Goal: Complete application form: Complete application form

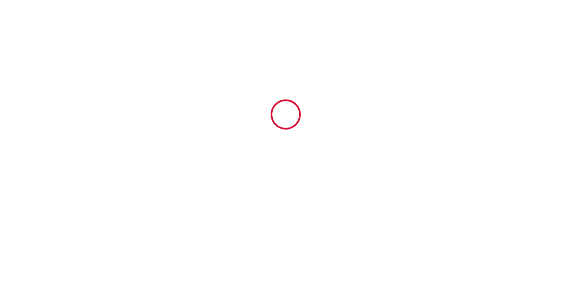
type input "4392607"
type input "[GEOGRAPHIC_DATA]"
type input "la cour lucon"
type input "85110"
type input "SAINTE [PERSON_NAME]"
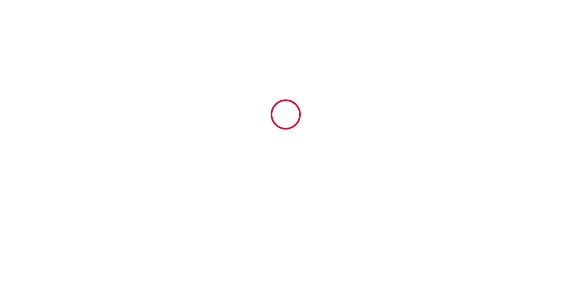
type input "[GEOGRAPHIC_DATA]"
type input "[DATE]"
type input "15"
type input "0"
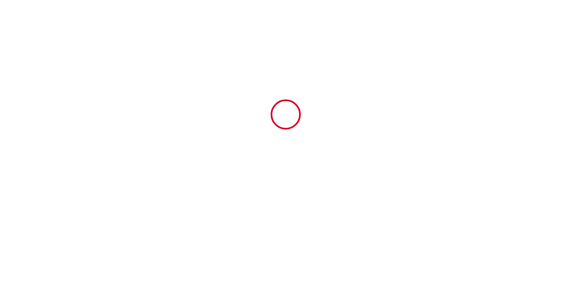
type input "2000"
type input "3050"
type input "SAS BRIMMO"
type input "BRIMMO"
type input "3 LA MARNIERE"
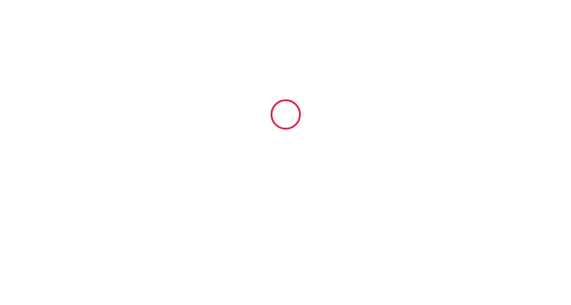
type input "85640"
type input "MOUCHAMPS"
type input "[GEOGRAPHIC_DATA]"
type input "[EMAIL_ADDRESS][DOMAIN_NAME]"
type input "Frédérique"
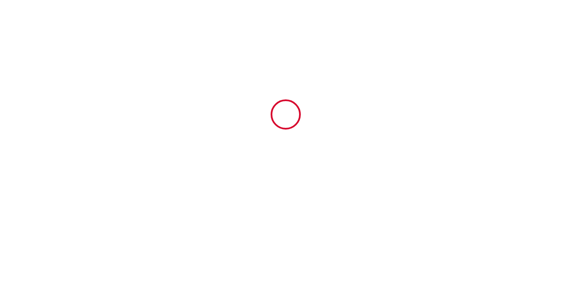
type input "GIRARDEAU"
type input "[STREET_ADDRESS]"
type input "85000"
type input "LA ROCHE SUR YON"
type input "[EMAIL_ADDRESS][DOMAIN_NAME]"
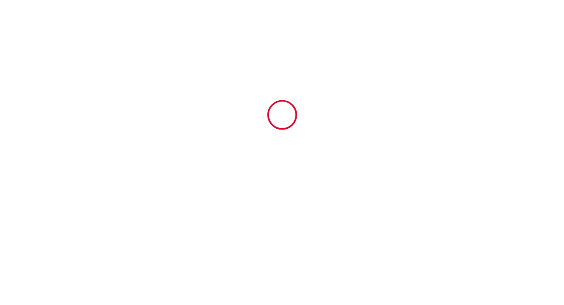
scroll to position [2850, 0]
type input "[PHONE_NUMBER]"
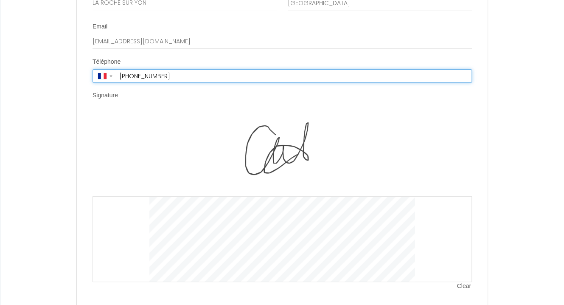
scroll to position [2974, 0]
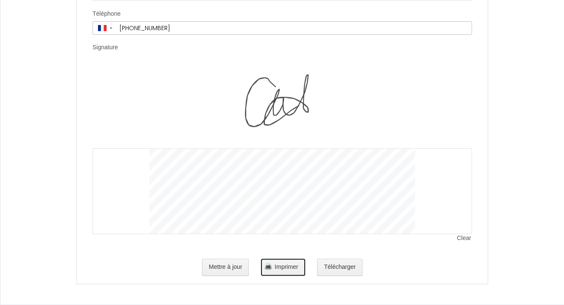
click at [279, 265] on span "Imprimer" at bounding box center [286, 266] width 23 height 7
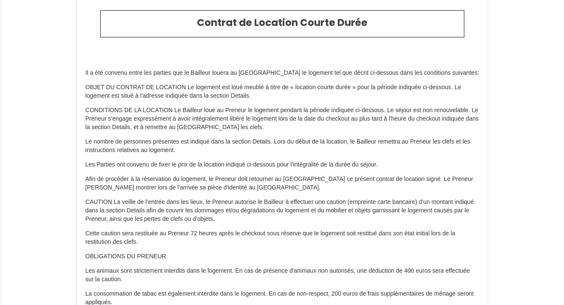
scroll to position [0, 0]
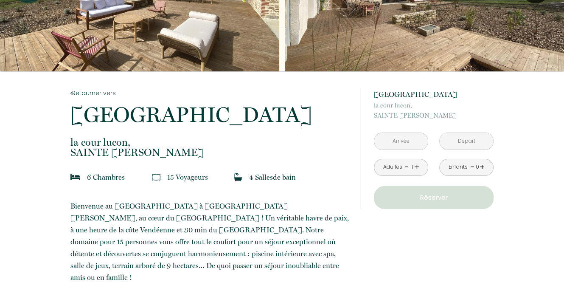
scroll to position [127, 0]
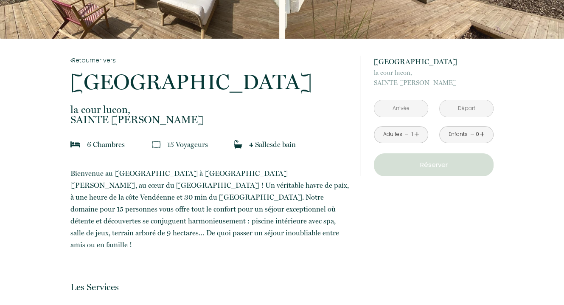
click at [404, 106] on input "text" at bounding box center [402, 108] width 54 height 17
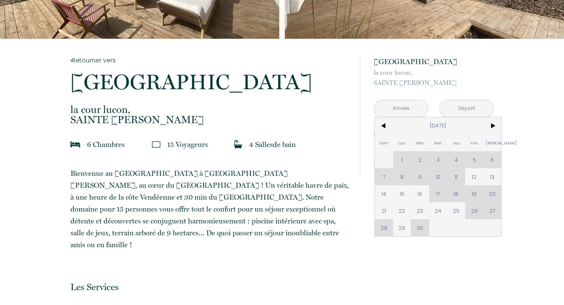
click at [472, 213] on div "Dim Lun Mar Mer Jeu Ven Sam 1 2 3 4 5 6 7 8 9 10 11 12 13 14 15 16 17 18 19 20 …" at bounding box center [438, 176] width 127 height 119
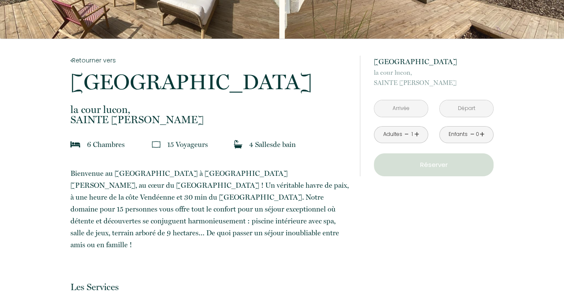
click at [302, 110] on span "la cour lucon," at bounding box center [209, 109] width 279 height 10
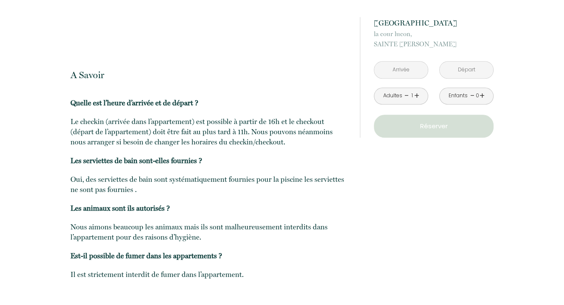
scroll to position [763, 0]
